Goal: Check status: Check status

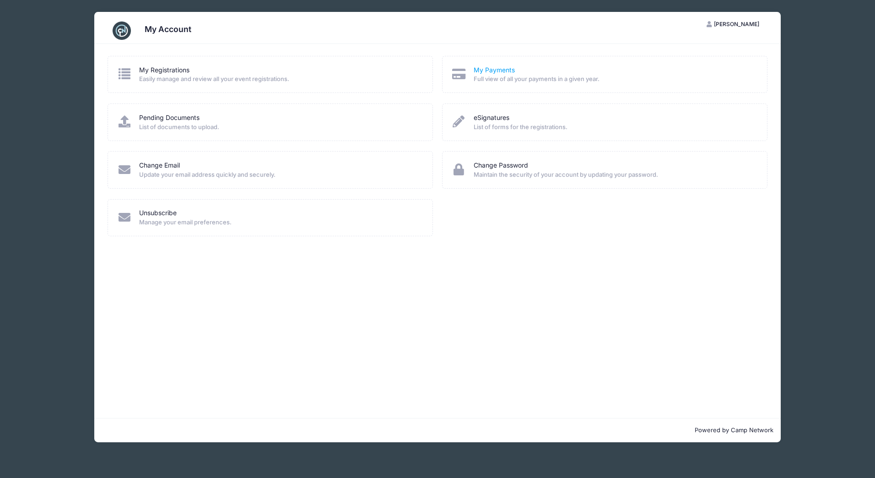
click at [500, 70] on link "My Payments" at bounding box center [494, 70] width 41 height 10
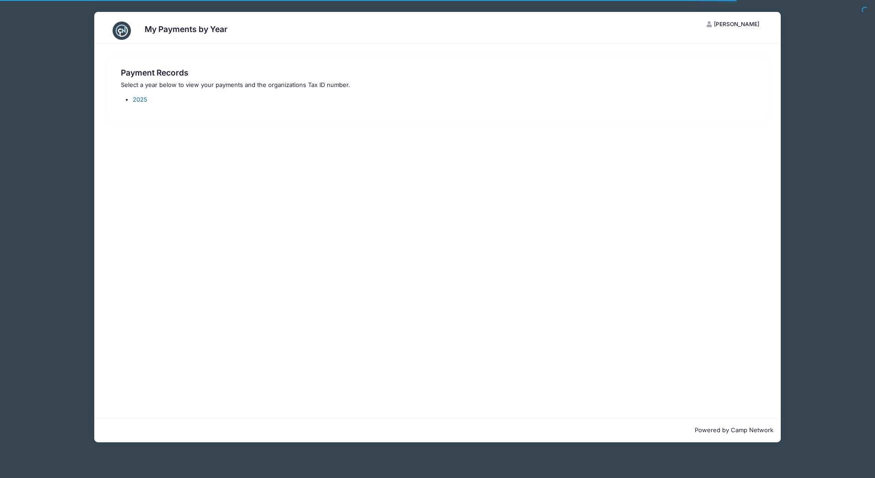
click at [139, 100] on link "2025" at bounding box center [140, 99] width 15 height 7
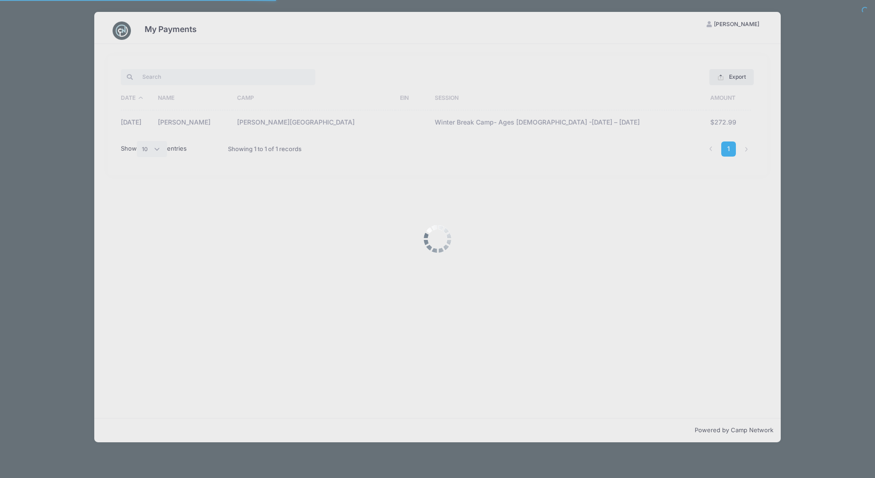
select select "10"
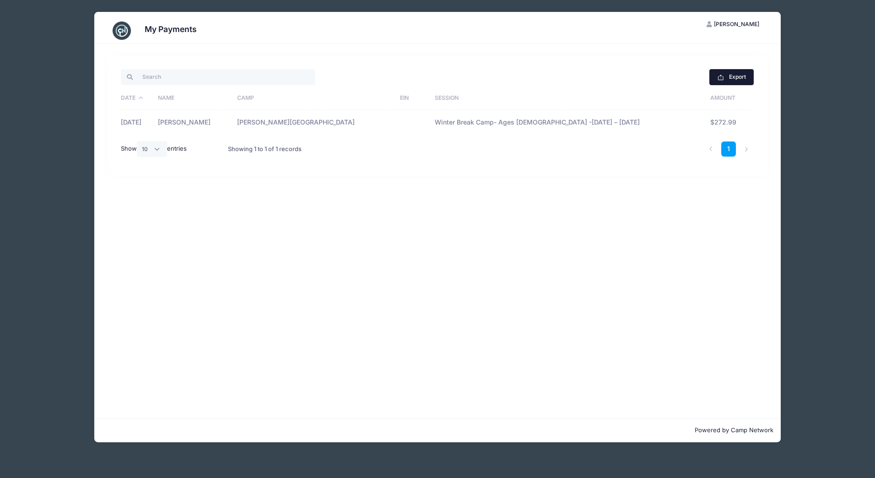
click at [738, 78] on button "Export" at bounding box center [731, 77] width 44 height 16
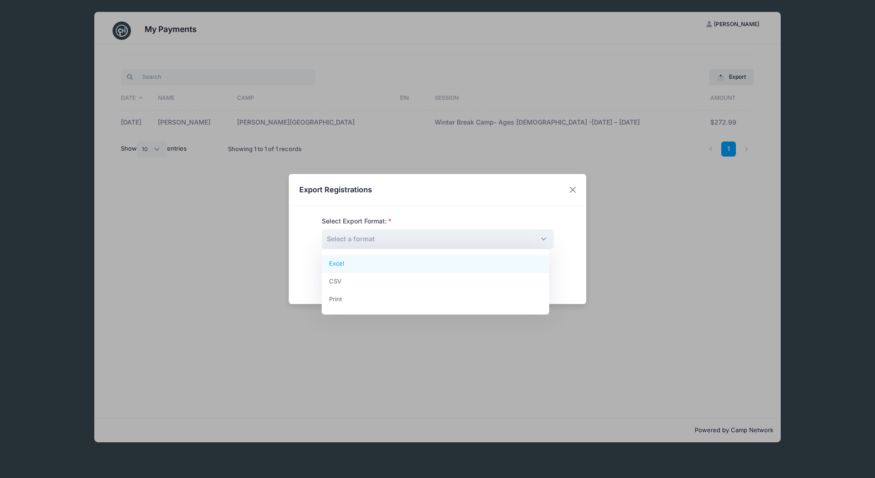
click at [383, 243] on span "Select a format" at bounding box center [438, 239] width 232 height 20
select select "print"
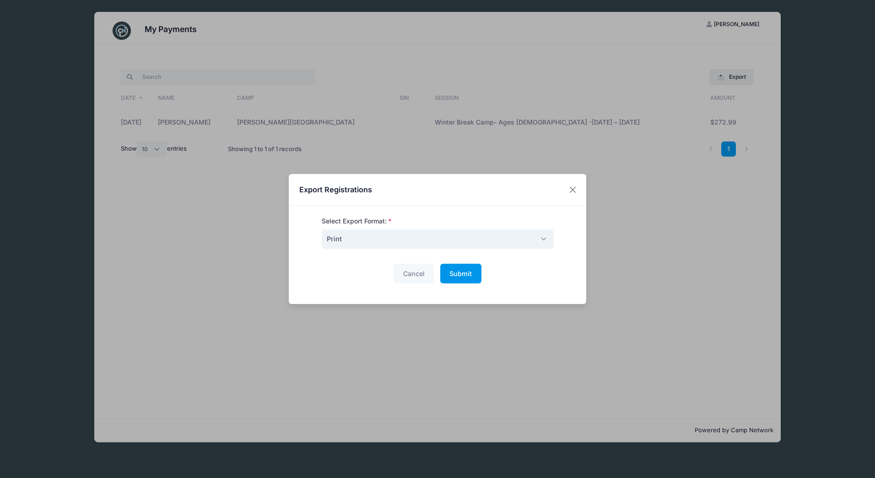
click at [456, 273] on span "Submit" at bounding box center [460, 274] width 22 height 8
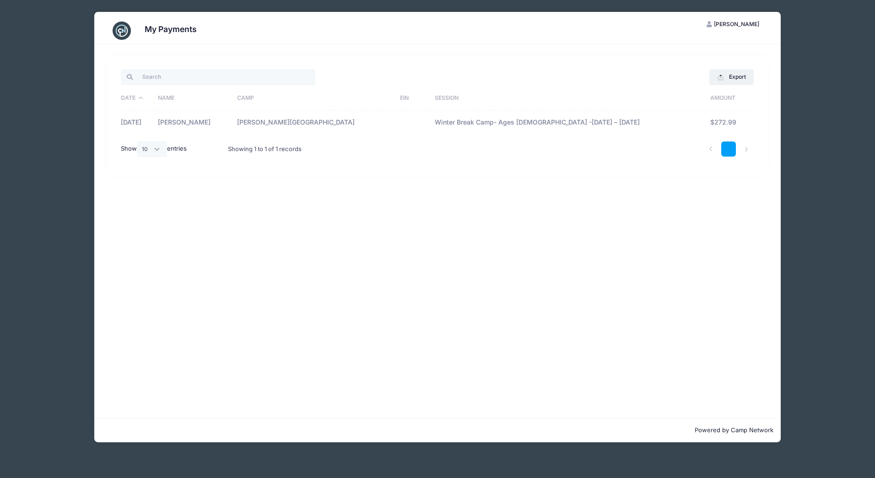
click at [732, 152] on link "1" at bounding box center [728, 148] width 15 height 15
click at [396, 48] on div "Export Excel CSV Print Date Name Camp EIN Session Amount 02/05/2025 Madelyn Lov…" at bounding box center [437, 231] width 687 height 374
click at [119, 29] on img at bounding box center [122, 31] width 18 height 18
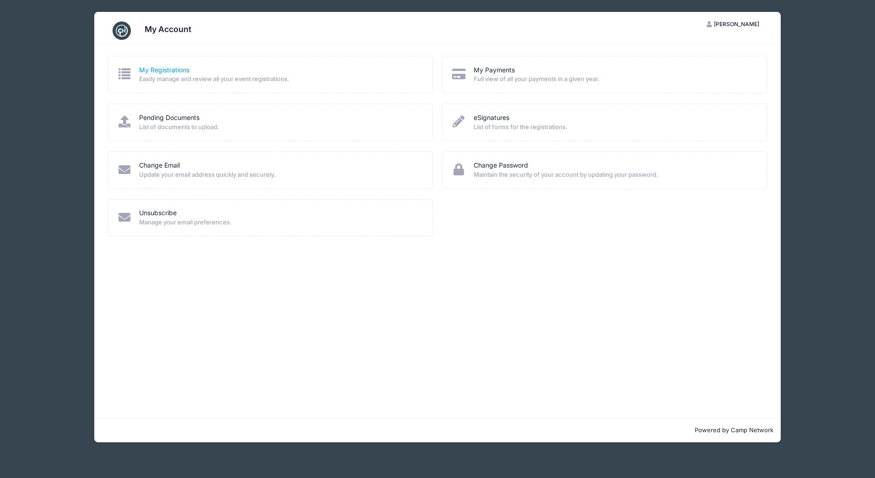
click at [164, 68] on link "My Registrations" at bounding box center [164, 70] width 50 height 10
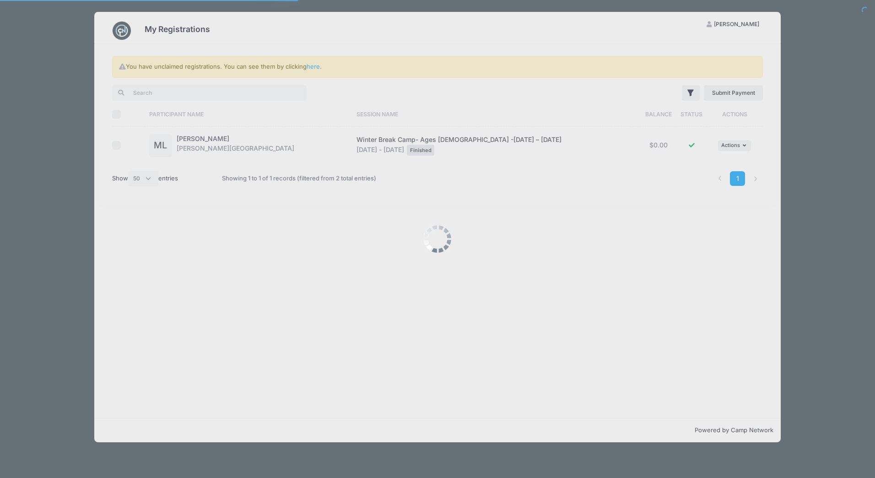
select select "50"
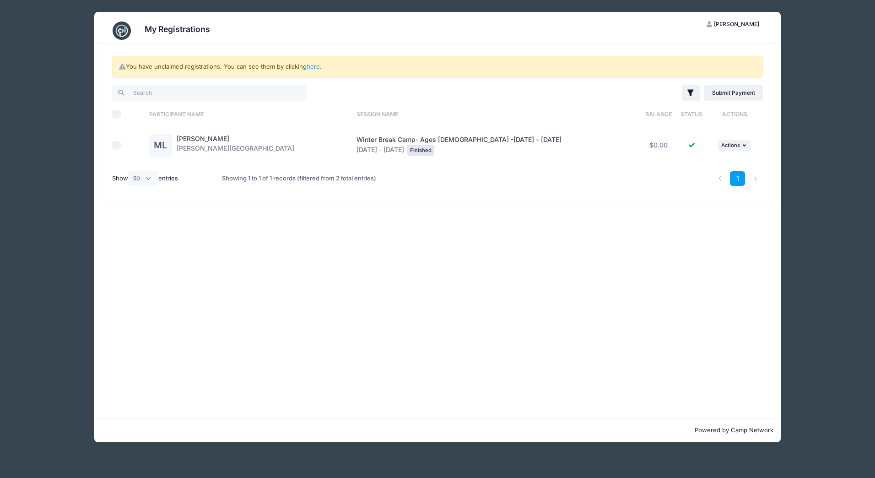
click at [112, 146] on input "checkbox" at bounding box center [116, 145] width 9 height 9
checkbox input "true"
click at [193, 141] on link "[PERSON_NAME]" at bounding box center [203, 139] width 53 height 8
